Goal: Task Accomplishment & Management: Complete application form

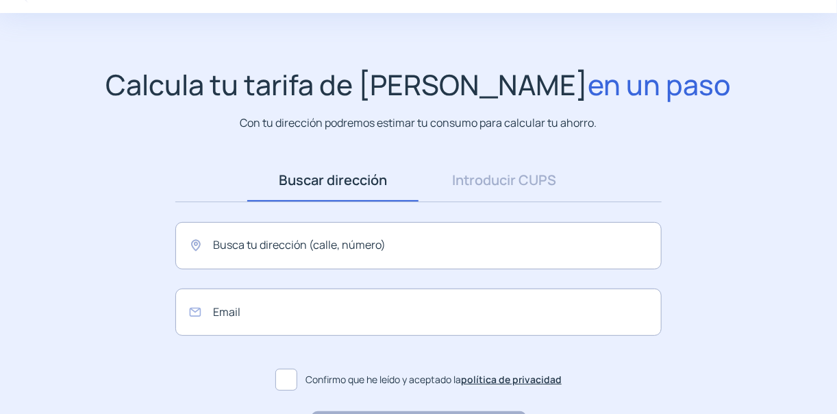
scroll to position [151, 0]
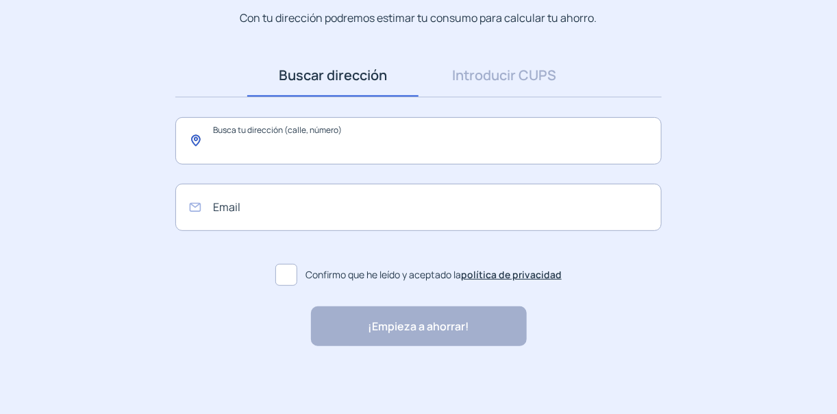
click at [271, 142] on input "text" at bounding box center [418, 140] width 486 height 47
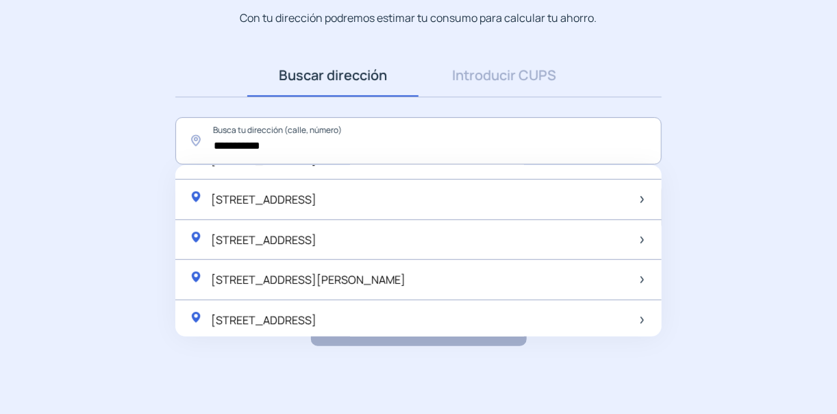
click at [370, 282] on span "[STREET_ADDRESS][PERSON_NAME]" at bounding box center [308, 279] width 195 height 15
type input "**********"
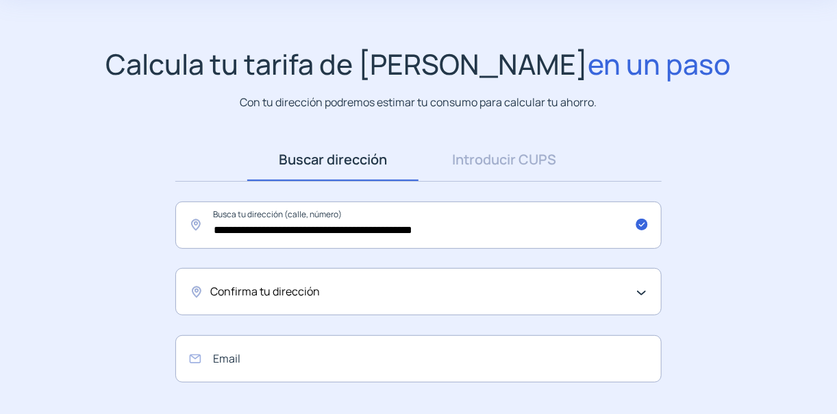
scroll to position [0, 0]
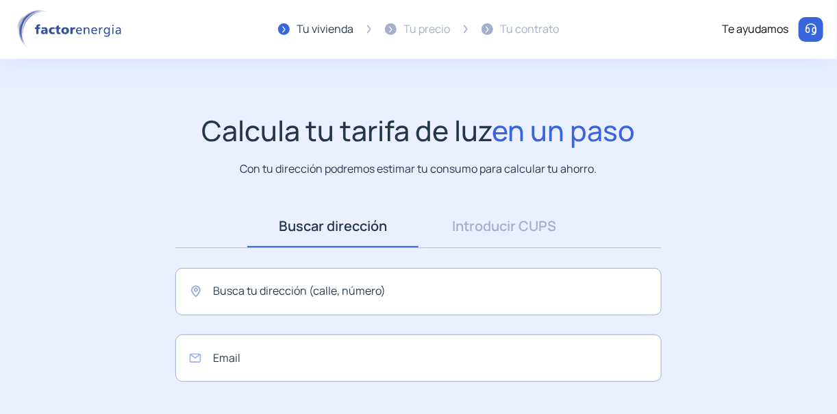
click at [434, 22] on div "Tu precio" at bounding box center [426, 30] width 47 height 18
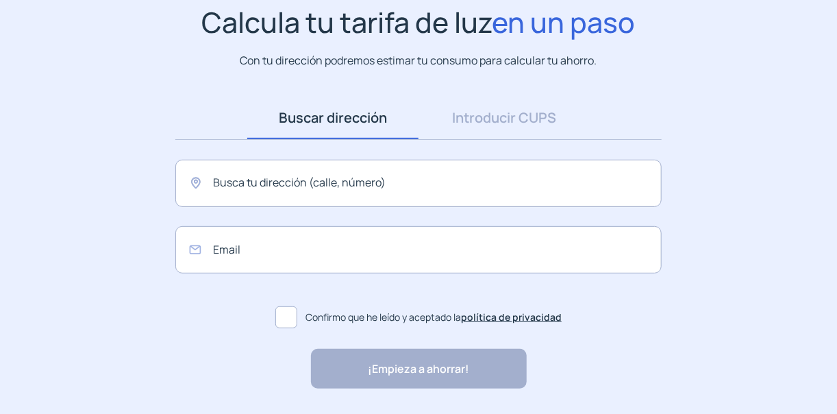
scroll to position [151, 0]
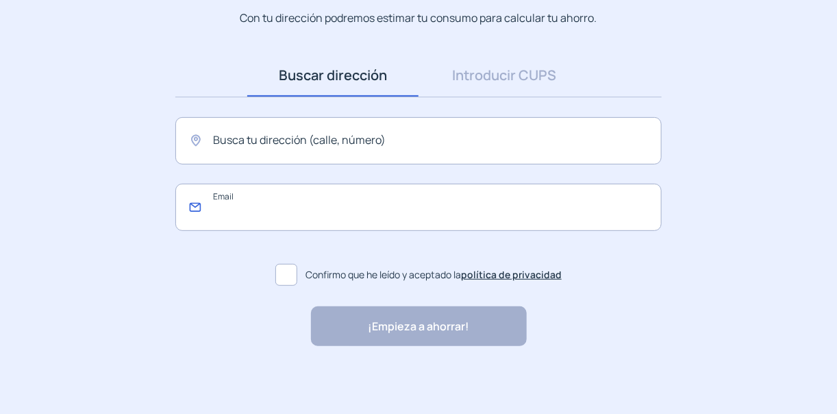
click at [230, 205] on input "email" at bounding box center [418, 207] width 486 height 47
click at [321, 188] on input "email" at bounding box center [418, 207] width 486 height 47
